Goal: Information Seeking & Learning: Learn about a topic

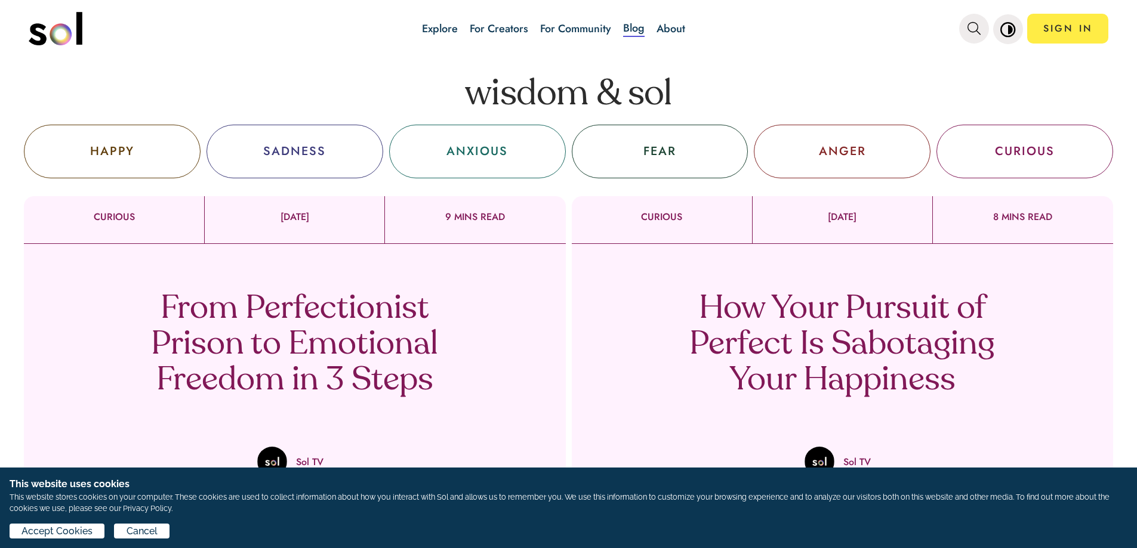
click at [118, 156] on div "HAPPY" at bounding box center [112, 152] width 44 height 18
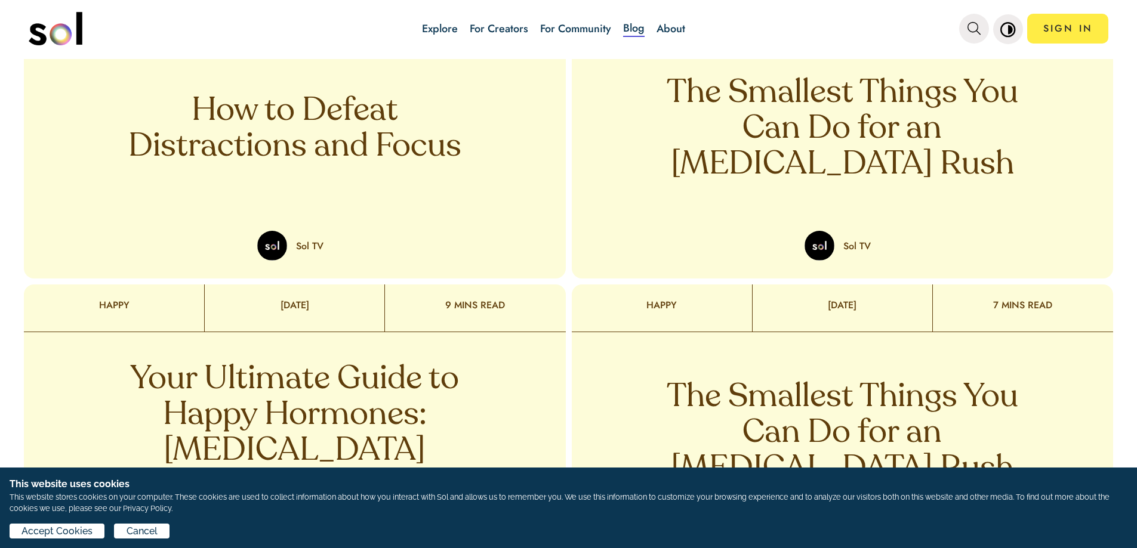
scroll to position [537, 0]
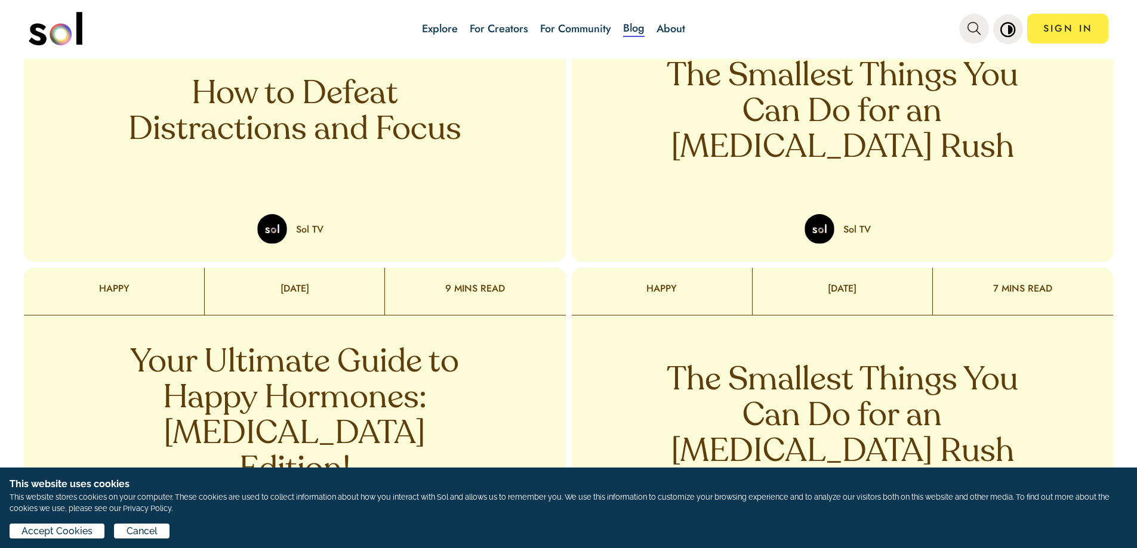
click at [283, 120] on p "How to Defeat Distractions and Focus" at bounding box center [295, 113] width 352 height 72
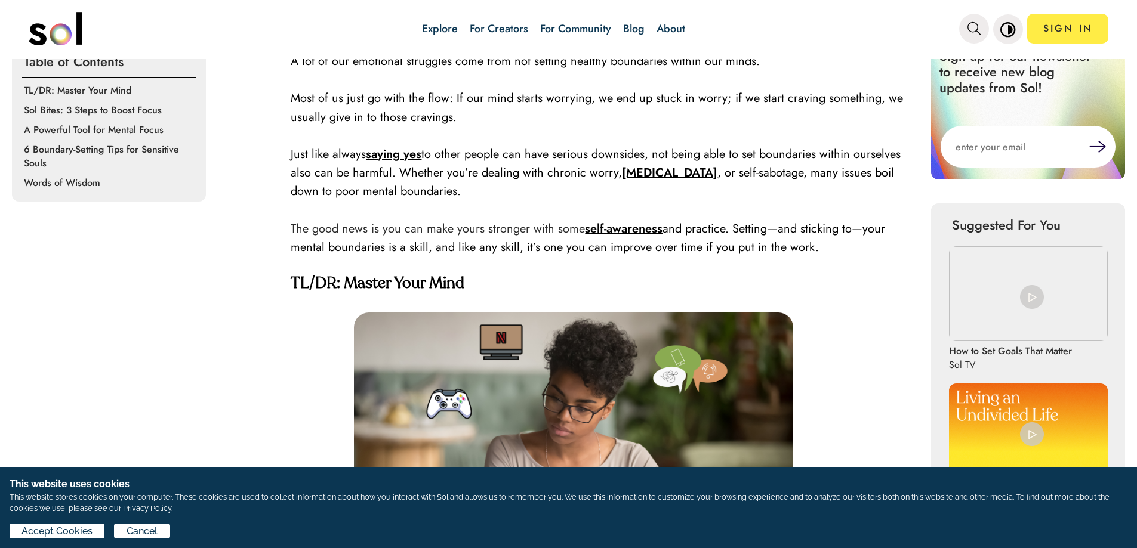
scroll to position [418, 0]
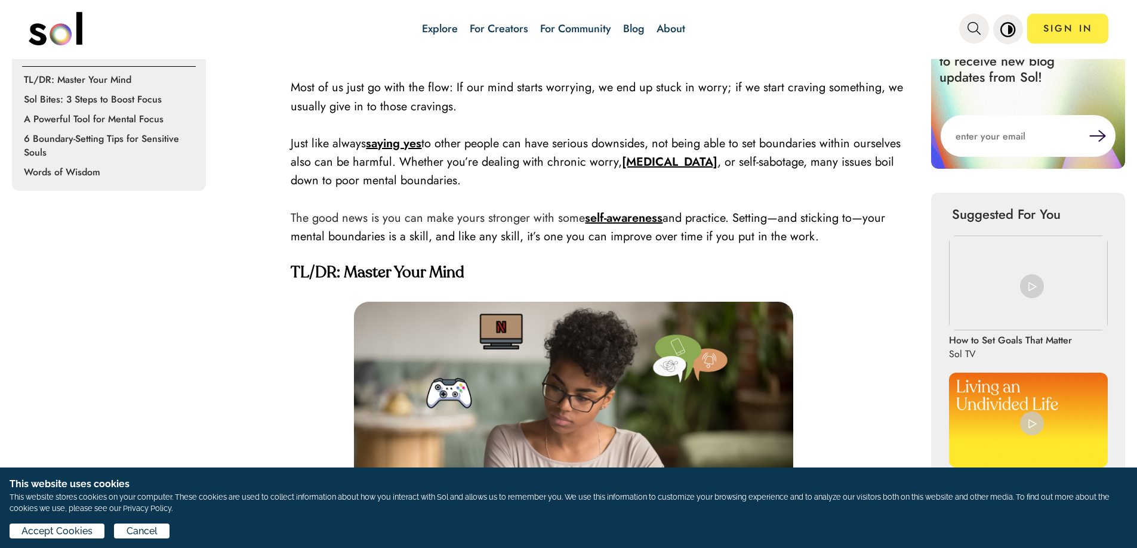
click at [116, 118] on p "A Powerful Tool for Mental Focus" at bounding box center [111, 119] width 174 height 14
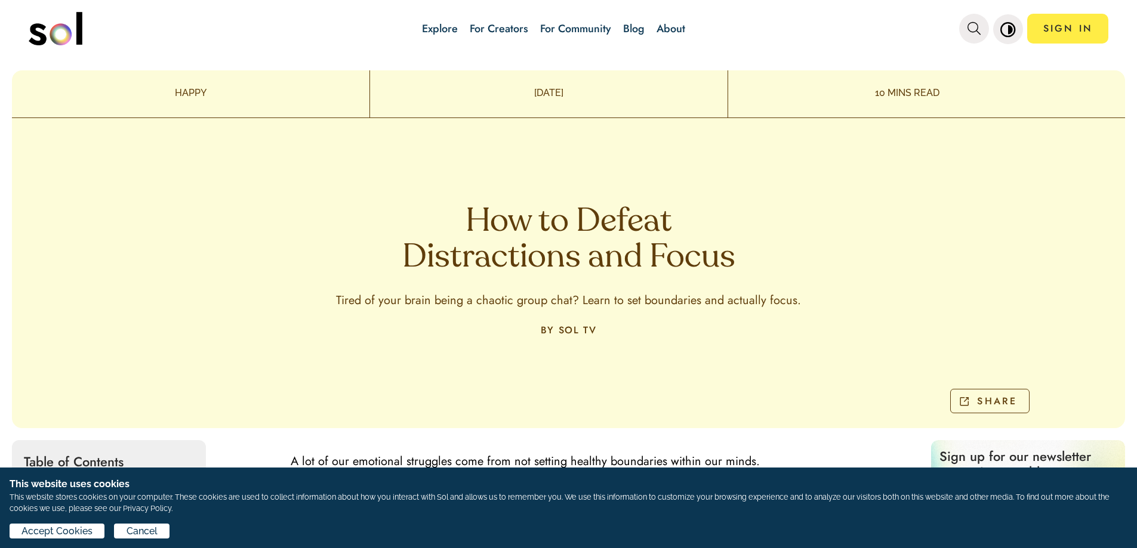
scroll to position [0, 0]
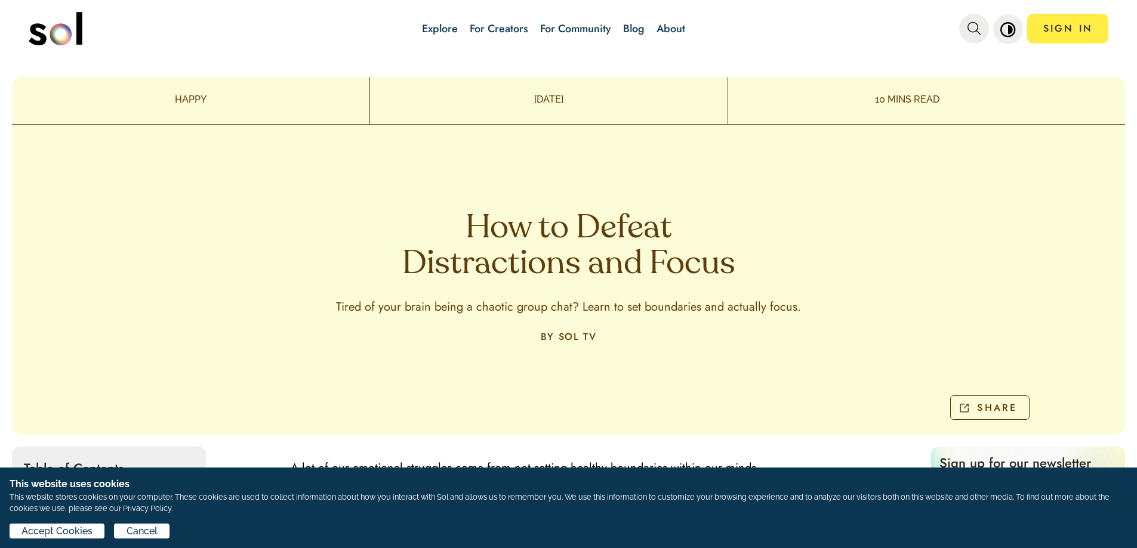
click at [198, 98] on p "HAPPY" at bounding box center [190, 99] width 357 height 14
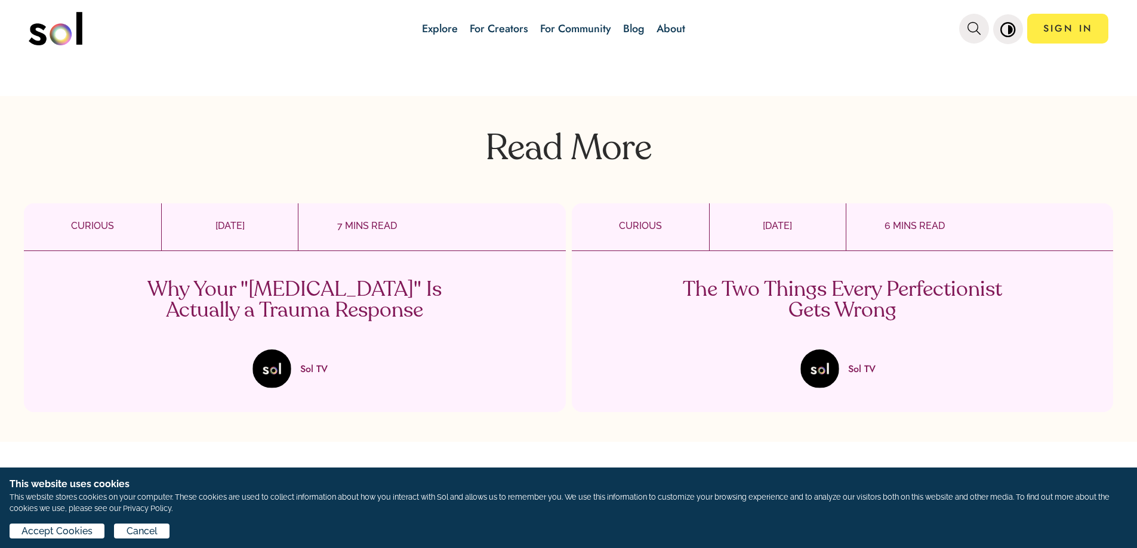
scroll to position [2805, 0]
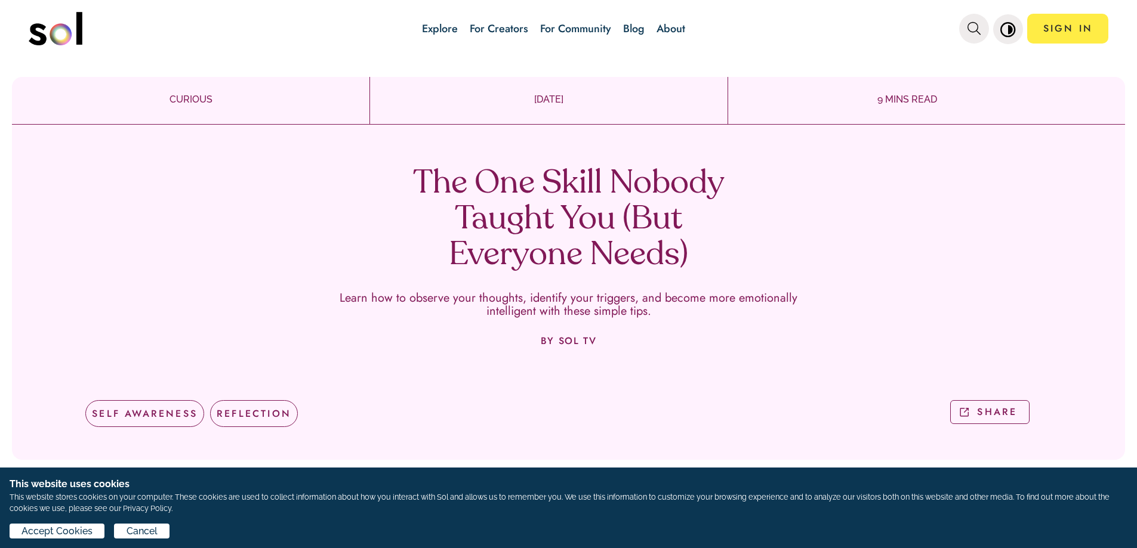
drag, startPoint x: 744, startPoint y: 390, endPoint x: 456, endPoint y: 198, distance: 346.1
copy div "Lor Ips Dolor Sitame Consec Adi (Eli Seddoeiu Tempo) Incid utl et dolorem aliq …"
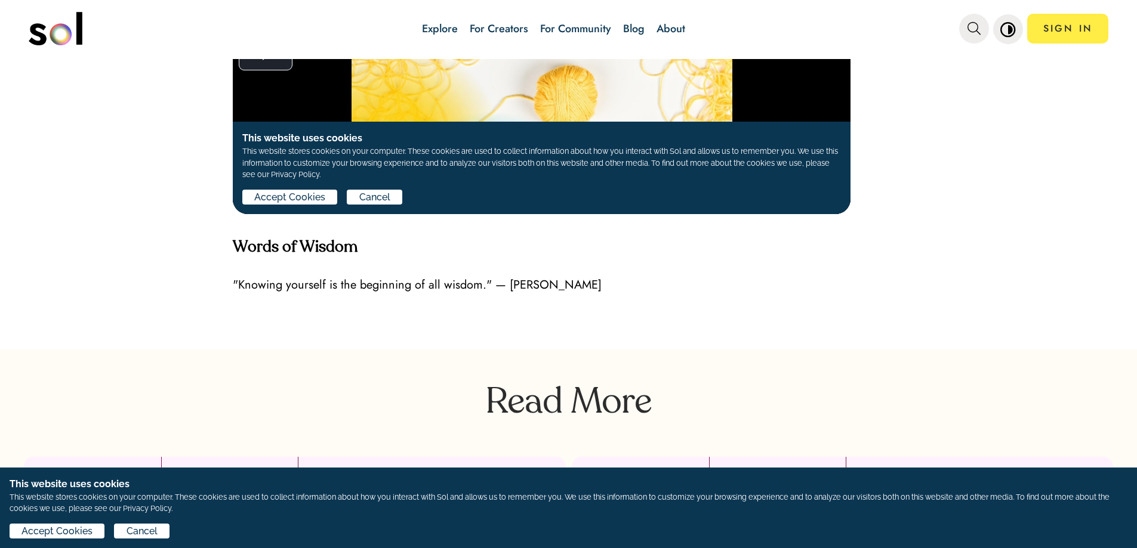
scroll to position [3819, 0]
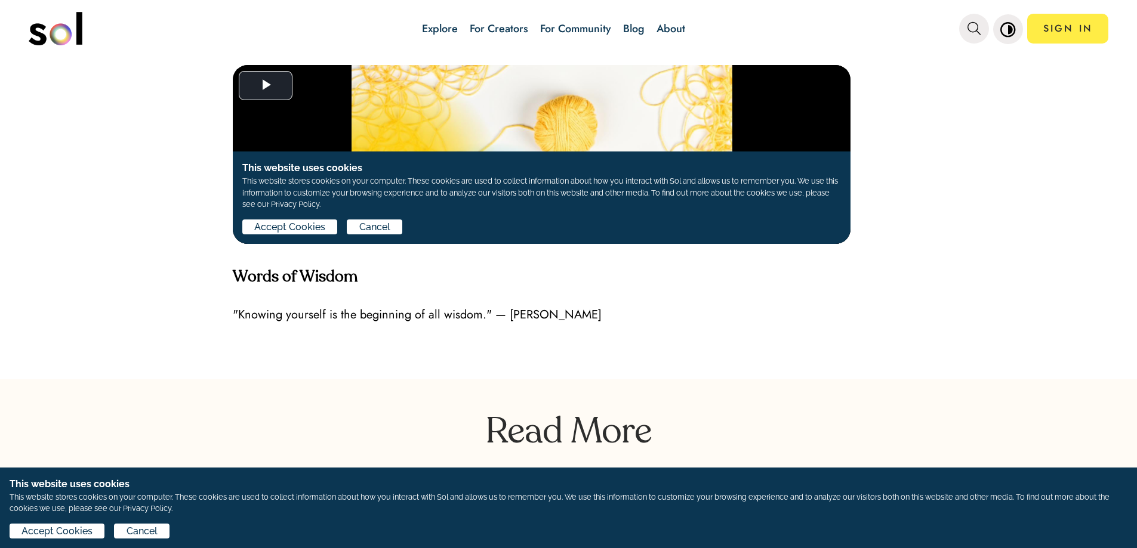
drag, startPoint x: 289, startPoint y: 326, endPoint x: 295, endPoint y: 323, distance: 6.1
click at [292, 343] on p at bounding box center [576, 352] width 686 height 18
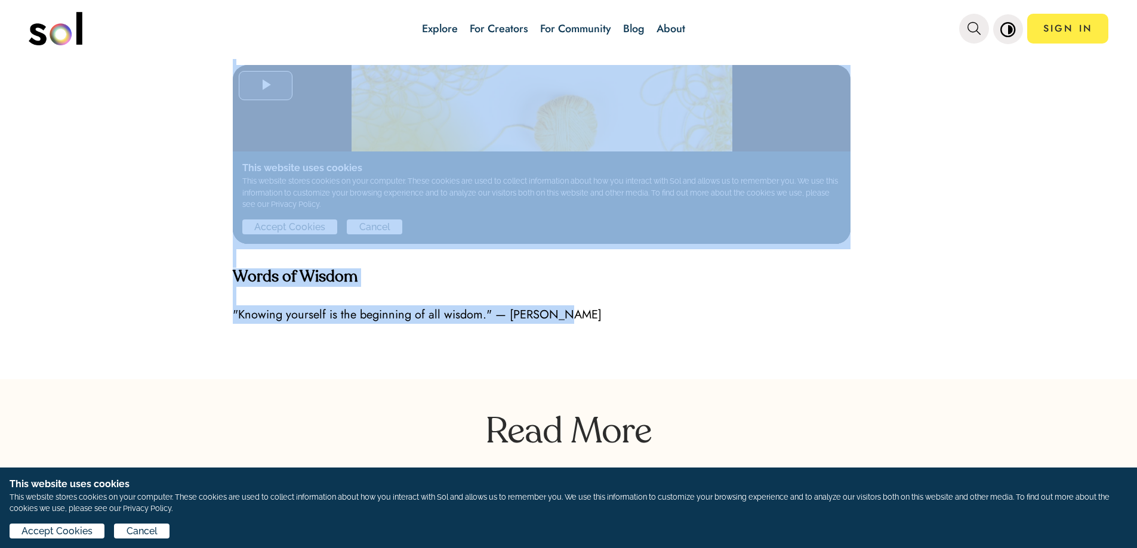
drag, startPoint x: 623, startPoint y: 293, endPoint x: 215, endPoint y: 286, distance: 407.6
click at [343, 306] on span ""Knowing yourself is the beginning of all wisdom." — [PERSON_NAME]" at bounding box center [417, 314] width 369 height 17
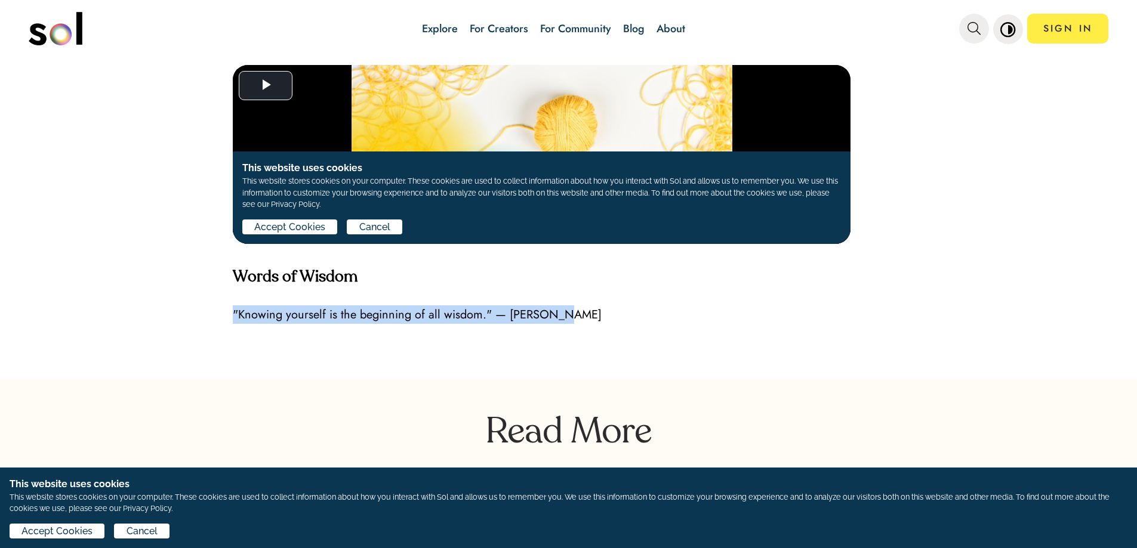
drag, startPoint x: 550, startPoint y: 294, endPoint x: 232, endPoint y: 294, distance: 318.0
click at [233, 306] on p ""Knowing yourself is the beginning of all wisdom." — [PERSON_NAME]" at bounding box center [576, 315] width 686 height 18
copy span ""Knowing yourself is the beginning of all wisdom." — [PERSON_NAME]"
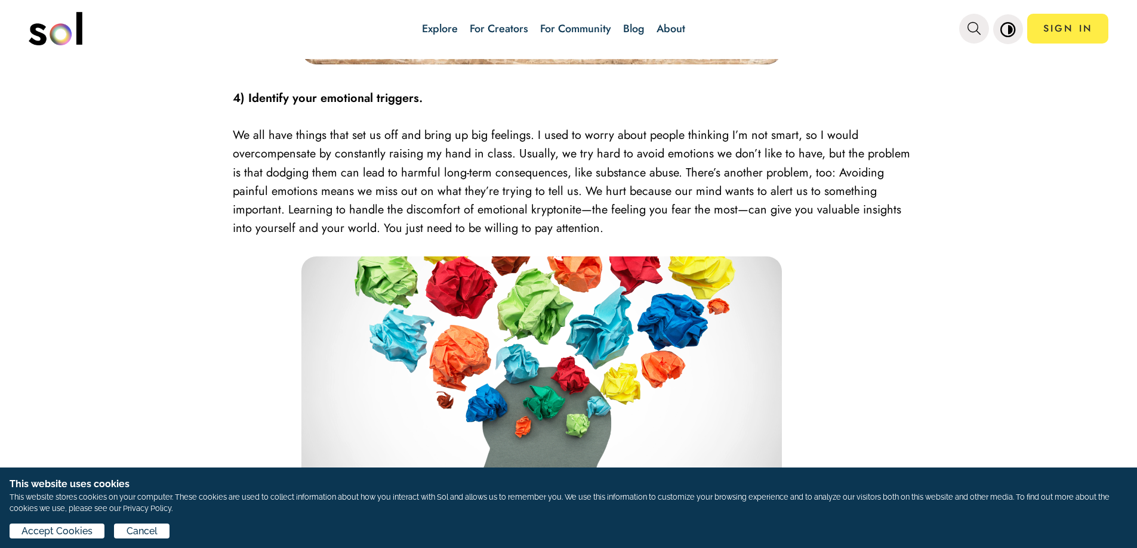
scroll to position [2805, 0]
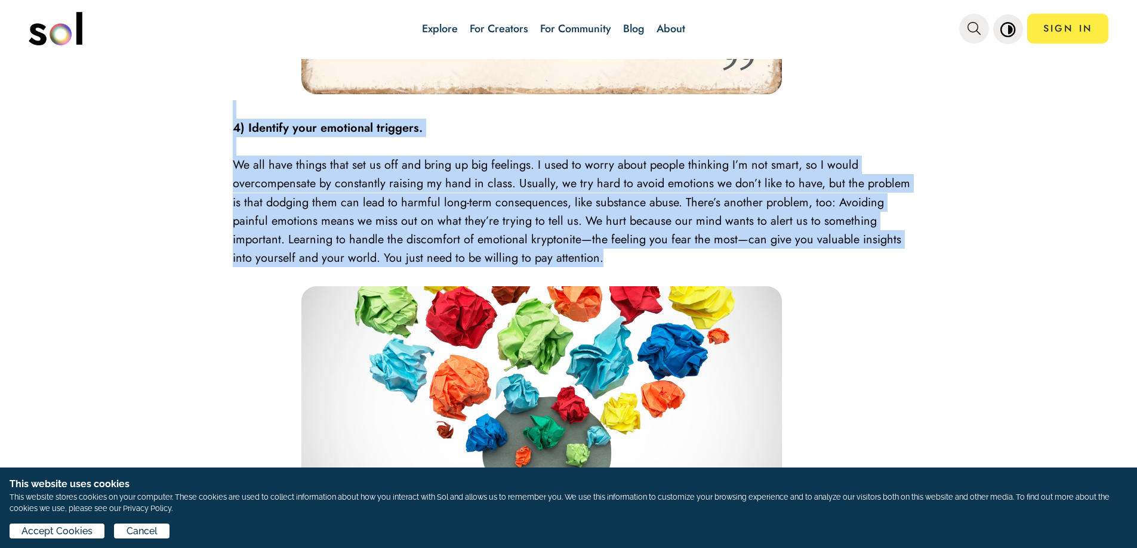
drag, startPoint x: 547, startPoint y: 243, endPoint x: 255, endPoint y: 107, distance: 322.2
copy div "4) Identify your emotional triggers. We all have things that set us off and bri…"
